Goal: Task Accomplishment & Management: Use online tool/utility

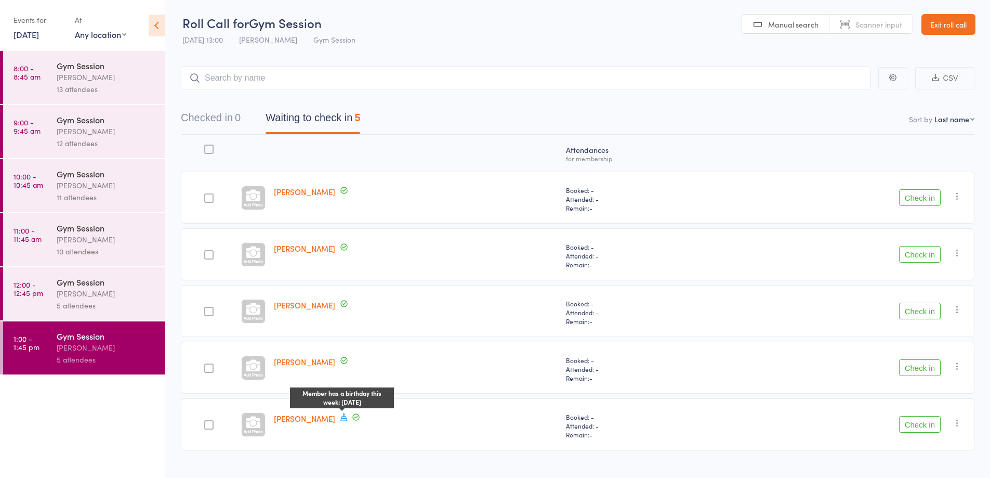
click at [437, 439] on div "Christine Wythes Member has a birthday this week: October 19th" at bounding box center [416, 424] width 292 height 52
click at [927, 370] on button "Check in" at bounding box center [920, 367] width 42 height 17
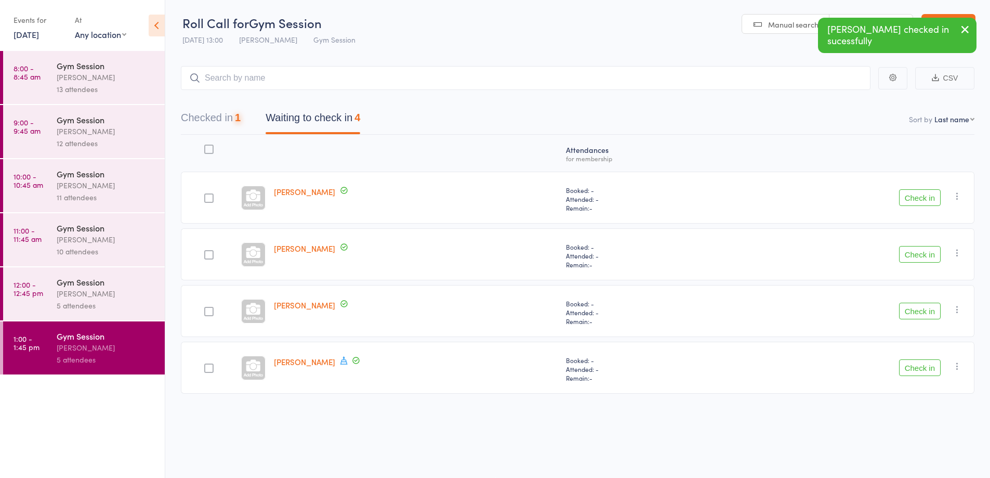
click at [922, 312] on button "Check in" at bounding box center [920, 310] width 42 height 17
click at [925, 253] on button "Check in" at bounding box center [920, 254] width 42 height 17
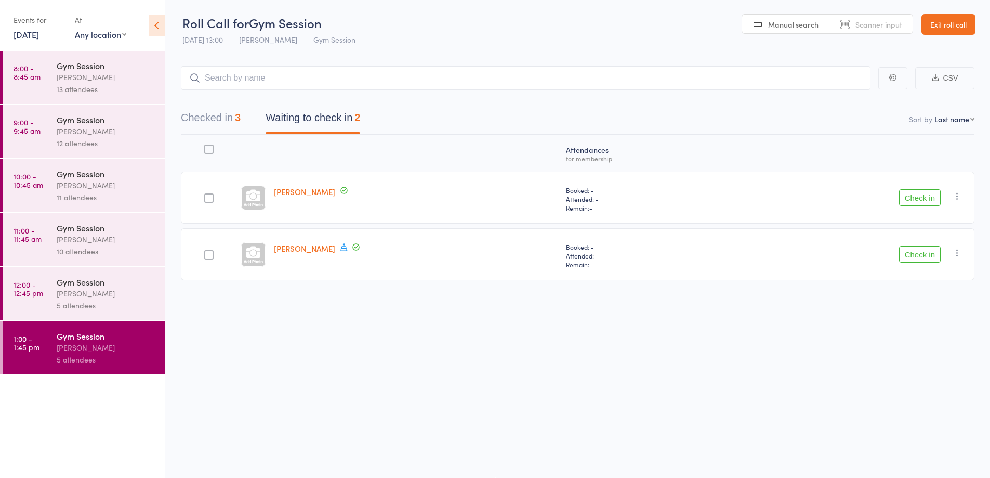
click at [224, 127] on button "Checked in 3" at bounding box center [211, 121] width 60 height 28
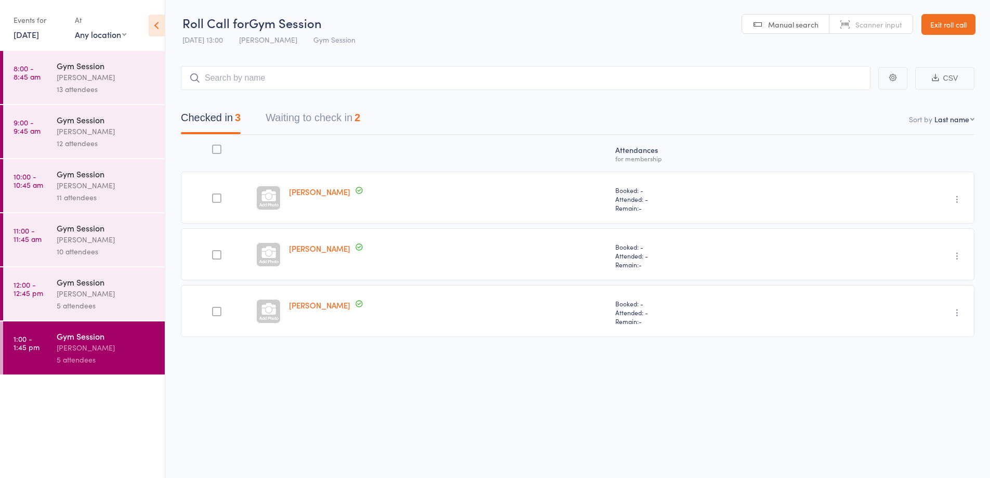
click at [339, 123] on button "Waiting to check in 2" at bounding box center [313, 121] width 95 height 28
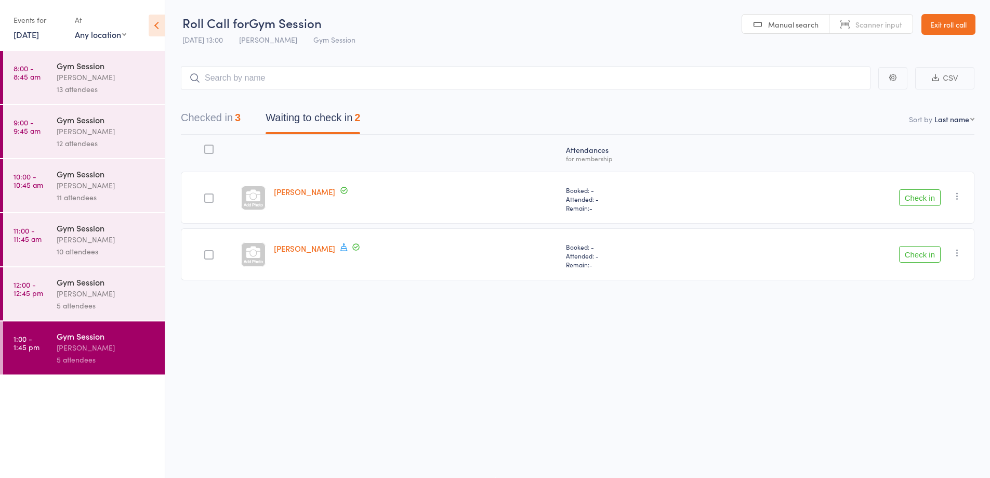
click at [196, 273] on div at bounding box center [209, 254] width 56 height 52
click at [209, 259] on div at bounding box center [208, 254] width 9 height 9
click at [206, 252] on input "checkbox" at bounding box center [206, 252] width 0 height 0
click at [209, 257] on div at bounding box center [208, 254] width 9 height 9
click at [206, 252] on input "checkbox" at bounding box center [206, 252] width 0 height 0
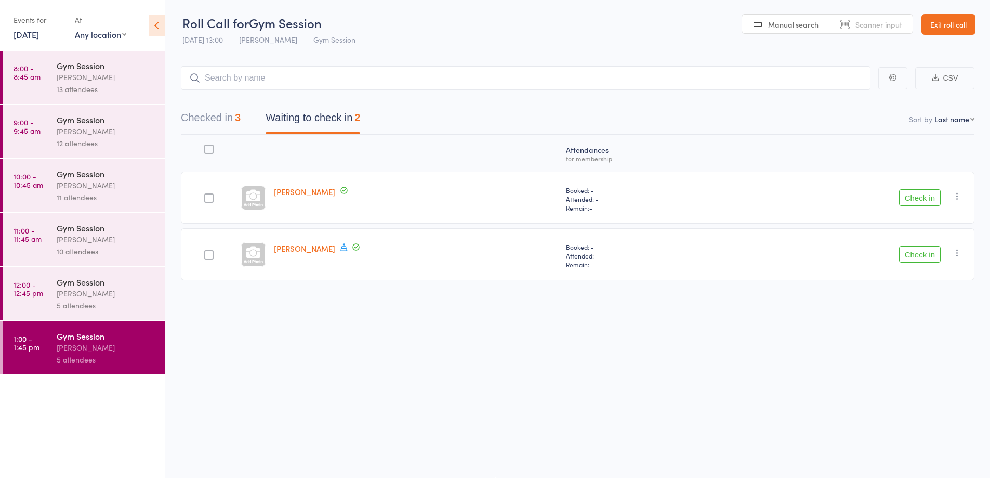
click at [206, 256] on div at bounding box center [208, 254] width 9 height 9
click at [206, 252] on input "checkbox" at bounding box center [206, 252] width 0 height 0
click at [916, 253] on button "Check in" at bounding box center [920, 254] width 42 height 17
click at [958, 196] on icon "button" at bounding box center [957, 196] width 10 height 10
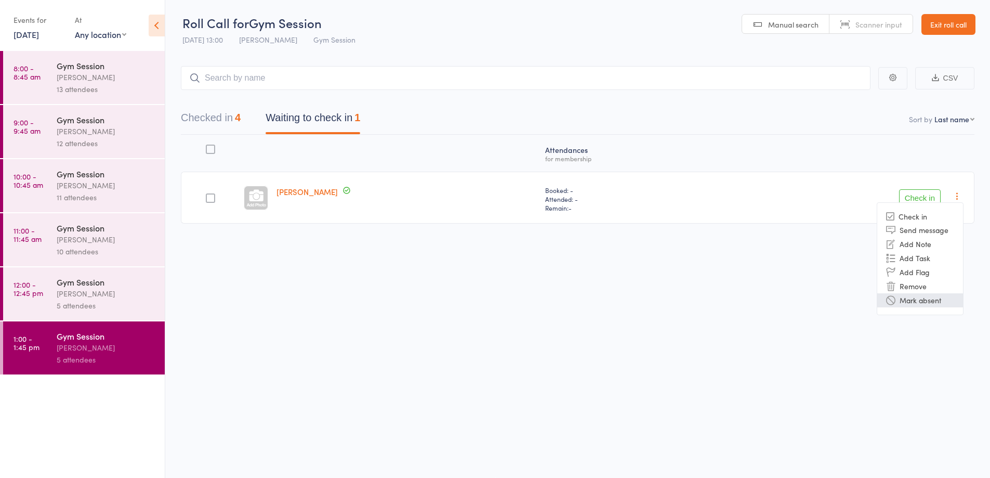
click at [933, 303] on li "Mark absent" at bounding box center [920, 300] width 86 height 14
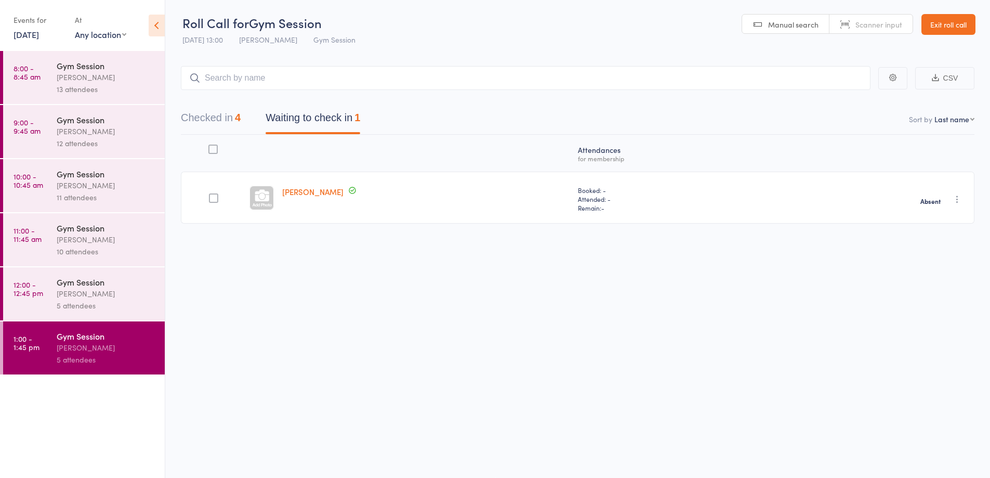
click at [120, 300] on div "5 attendees" at bounding box center [106, 305] width 99 height 12
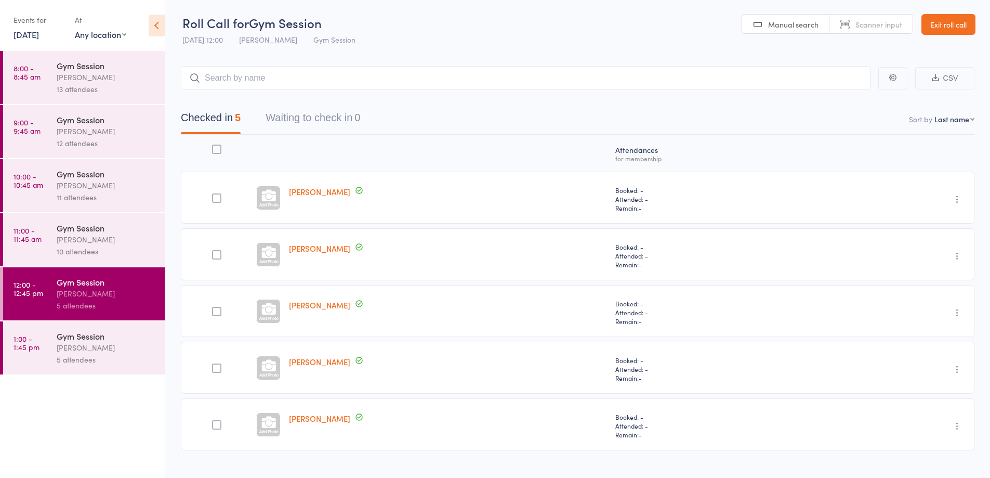
click at [129, 252] on div "10 attendees" at bounding box center [106, 251] width 99 height 12
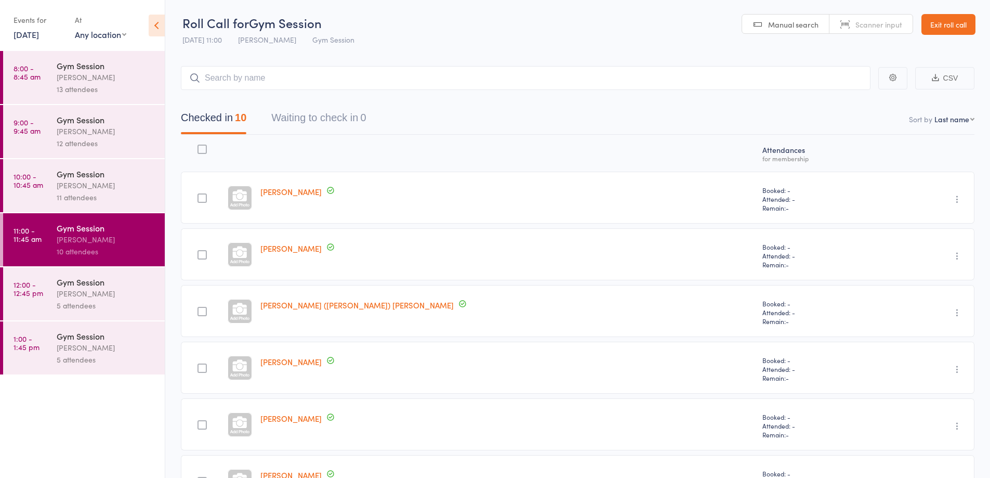
click at [150, 178] on div "Gym Session" at bounding box center [106, 173] width 99 height 11
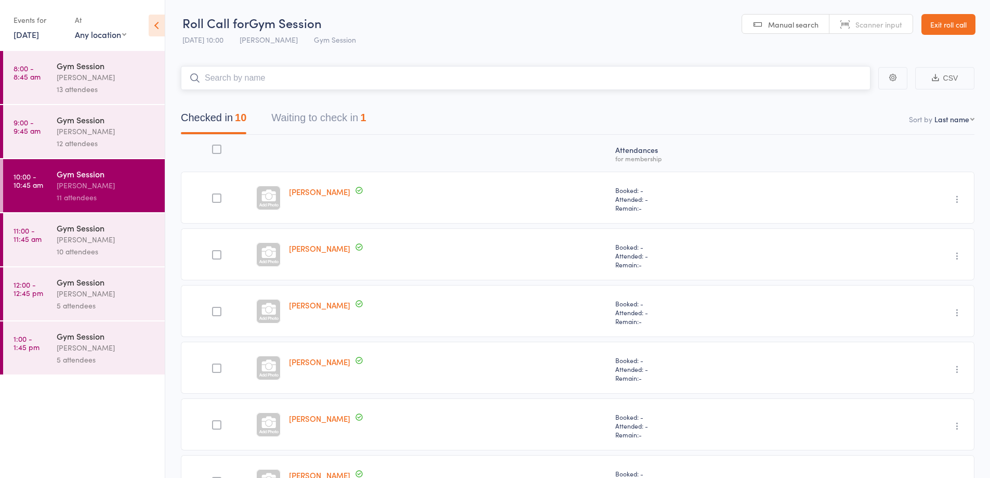
click at [320, 129] on button "Waiting to check in 1" at bounding box center [318, 121] width 95 height 28
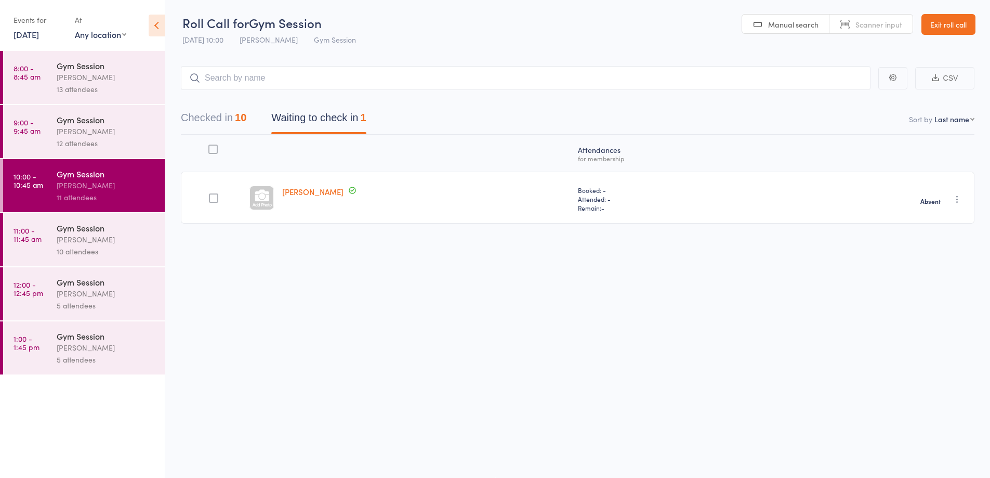
click at [118, 129] on div "Vanessa Gaynor" at bounding box center [106, 131] width 99 height 12
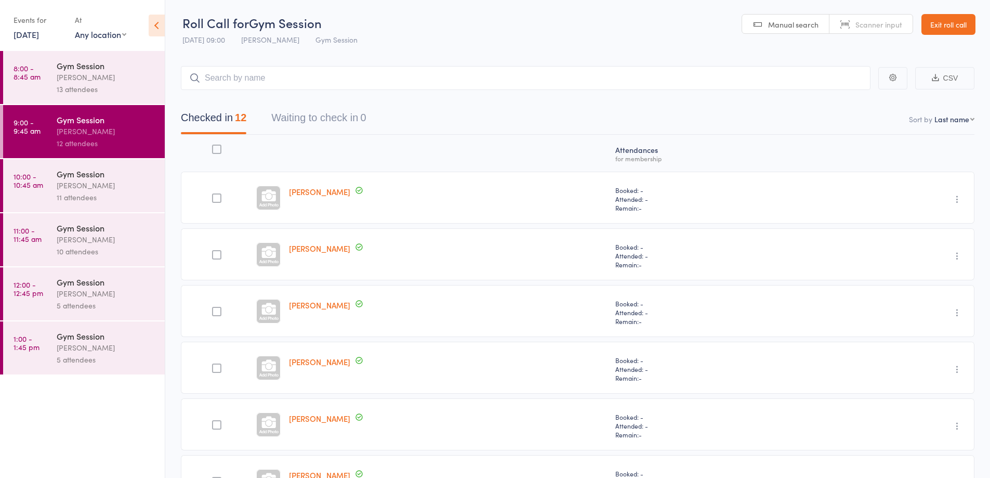
click at [116, 84] on div "13 attendees" at bounding box center [106, 89] width 99 height 12
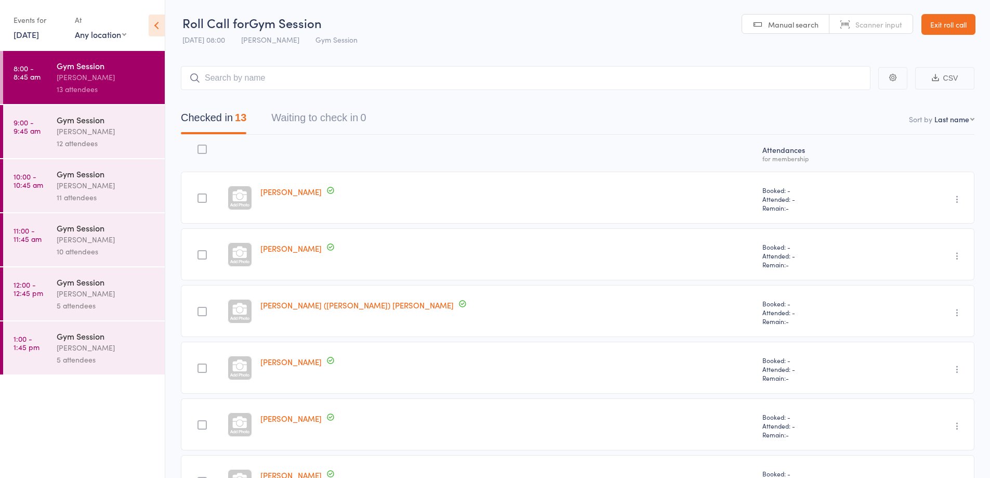
click at [116, 349] on div "Vanessa Gaynor" at bounding box center [106, 347] width 99 height 12
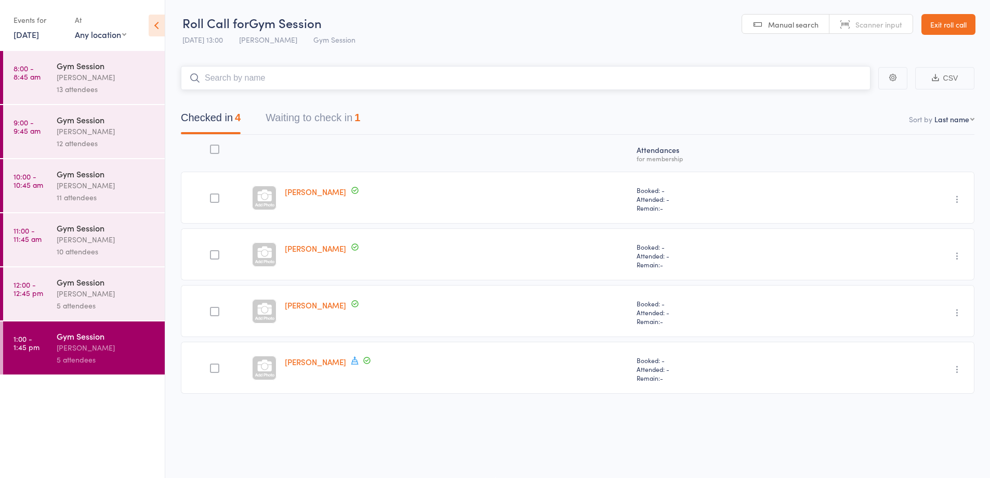
click at [289, 82] on input "search" at bounding box center [526, 78] width 690 height 24
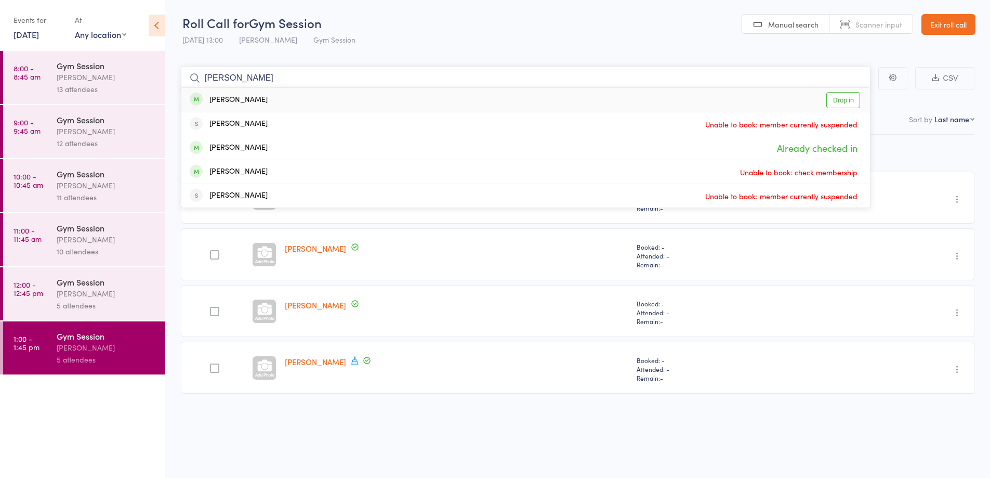
type input "judy mclaren"
click at [840, 101] on link "Drop in" at bounding box center [843, 100] width 34 height 16
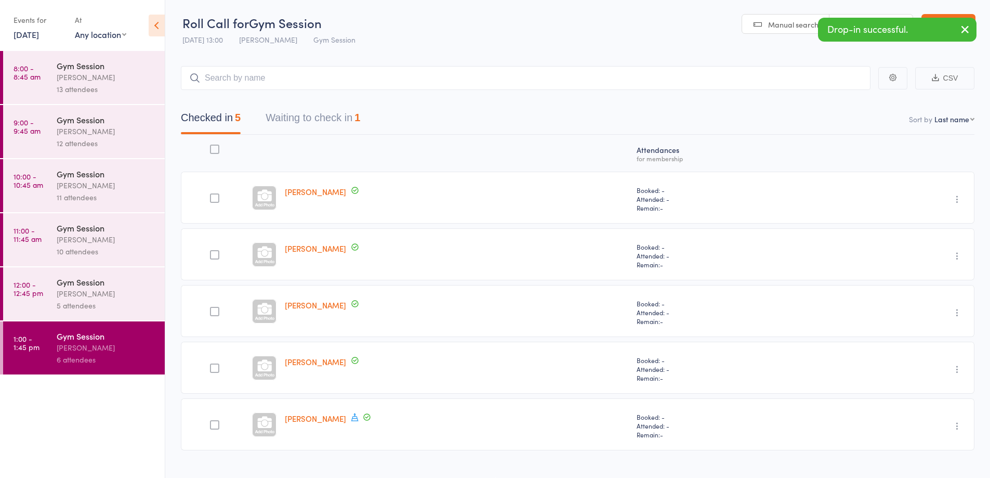
click at [126, 79] on div "Vanessa Gaynor" at bounding box center [106, 77] width 99 height 12
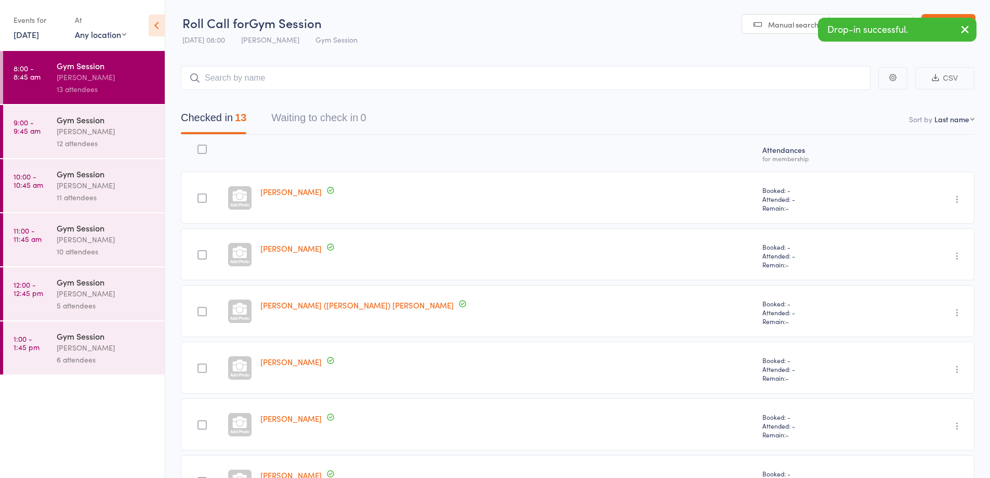
click at [278, 81] on input "search" at bounding box center [526, 78] width 690 height 24
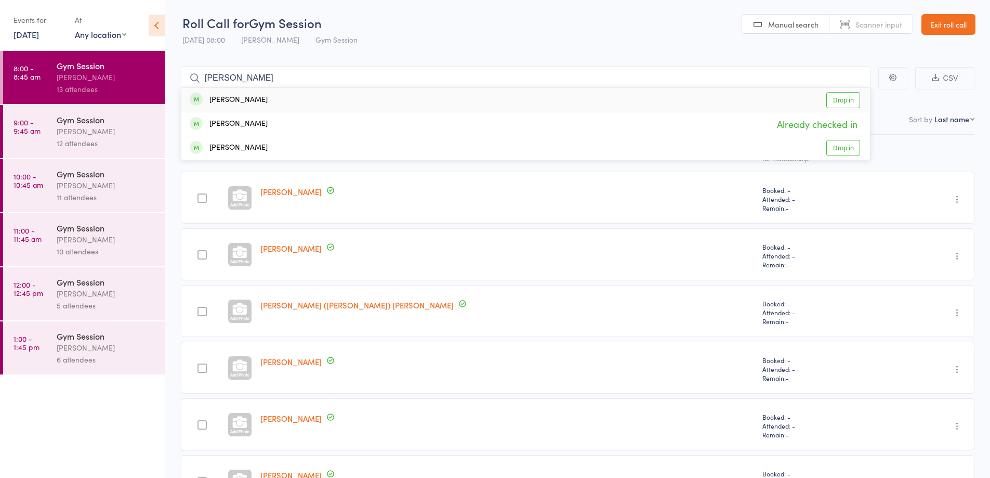
type input "diana"
click at [851, 102] on link "Drop in" at bounding box center [843, 100] width 34 height 16
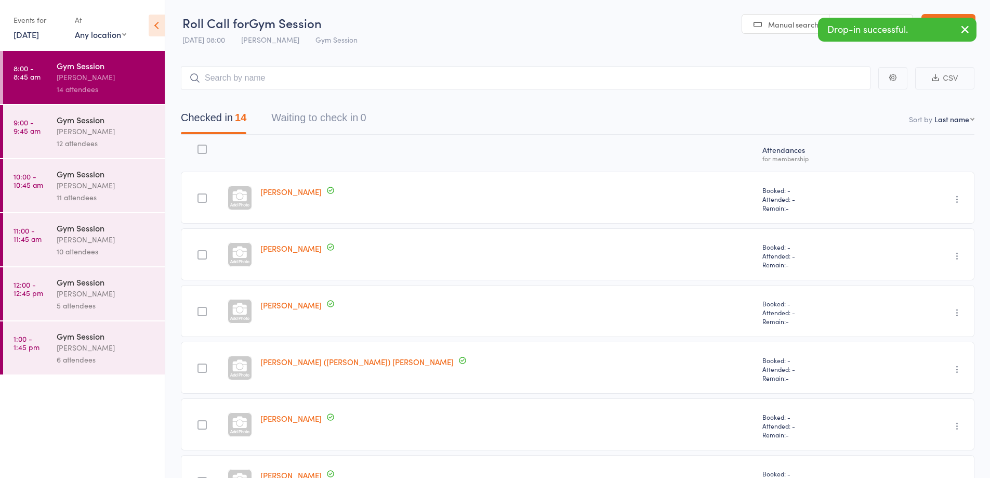
click at [962, 30] on icon "button" at bounding box center [965, 29] width 12 height 13
click at [952, 29] on link "Exit roll call" at bounding box center [948, 24] width 54 height 21
